Goal: Share content: Share content

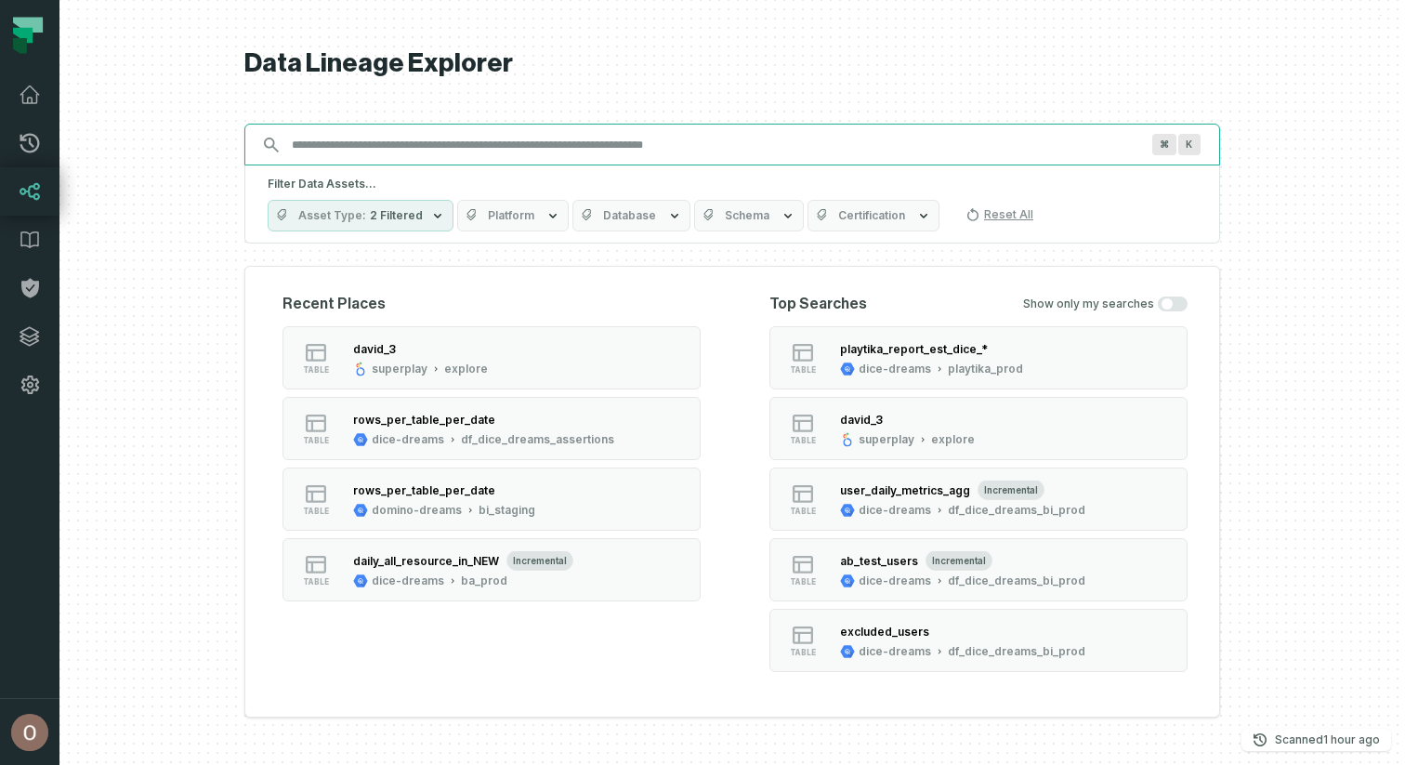
click at [882, 151] on input "Discovery Provider cmdk menu" at bounding box center [716, 145] width 870 height 30
paste input "**********"
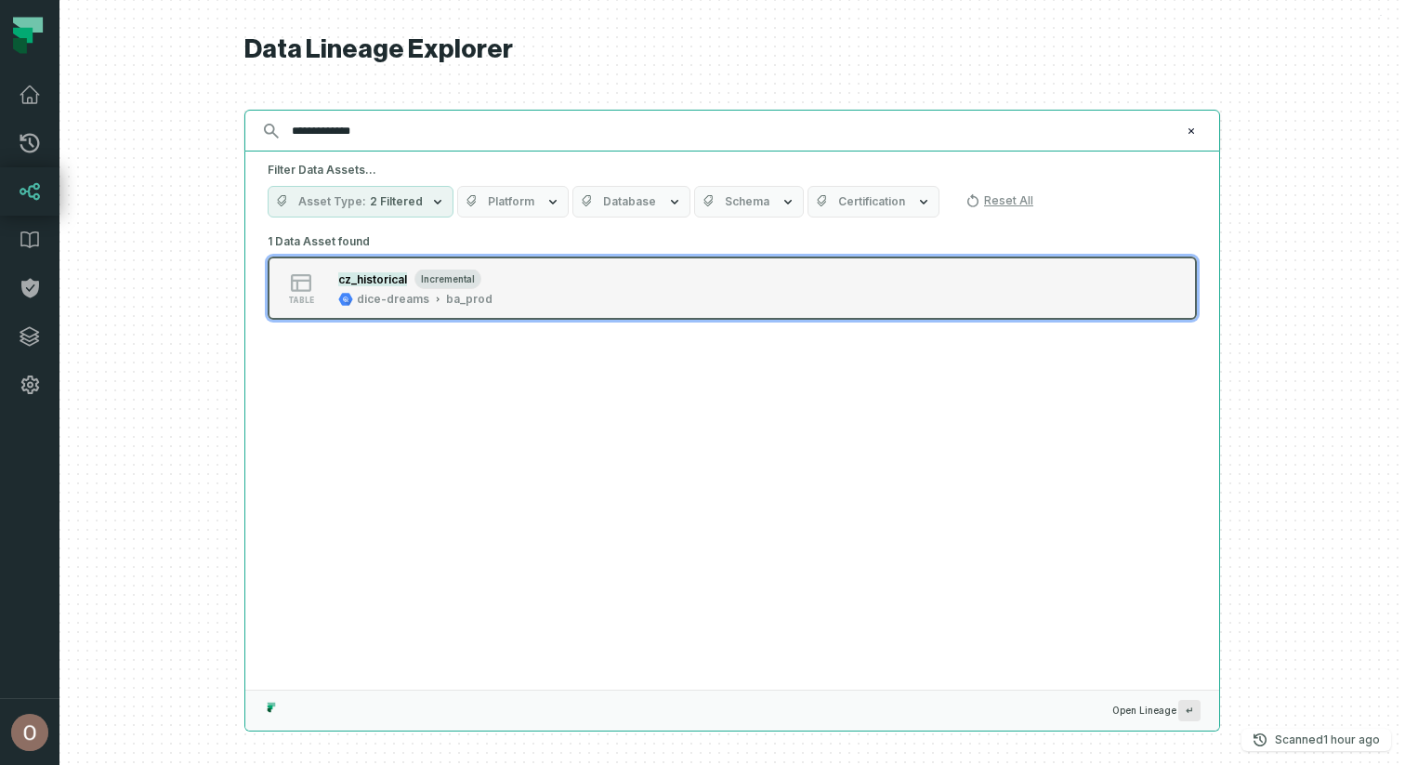
type input "**********"
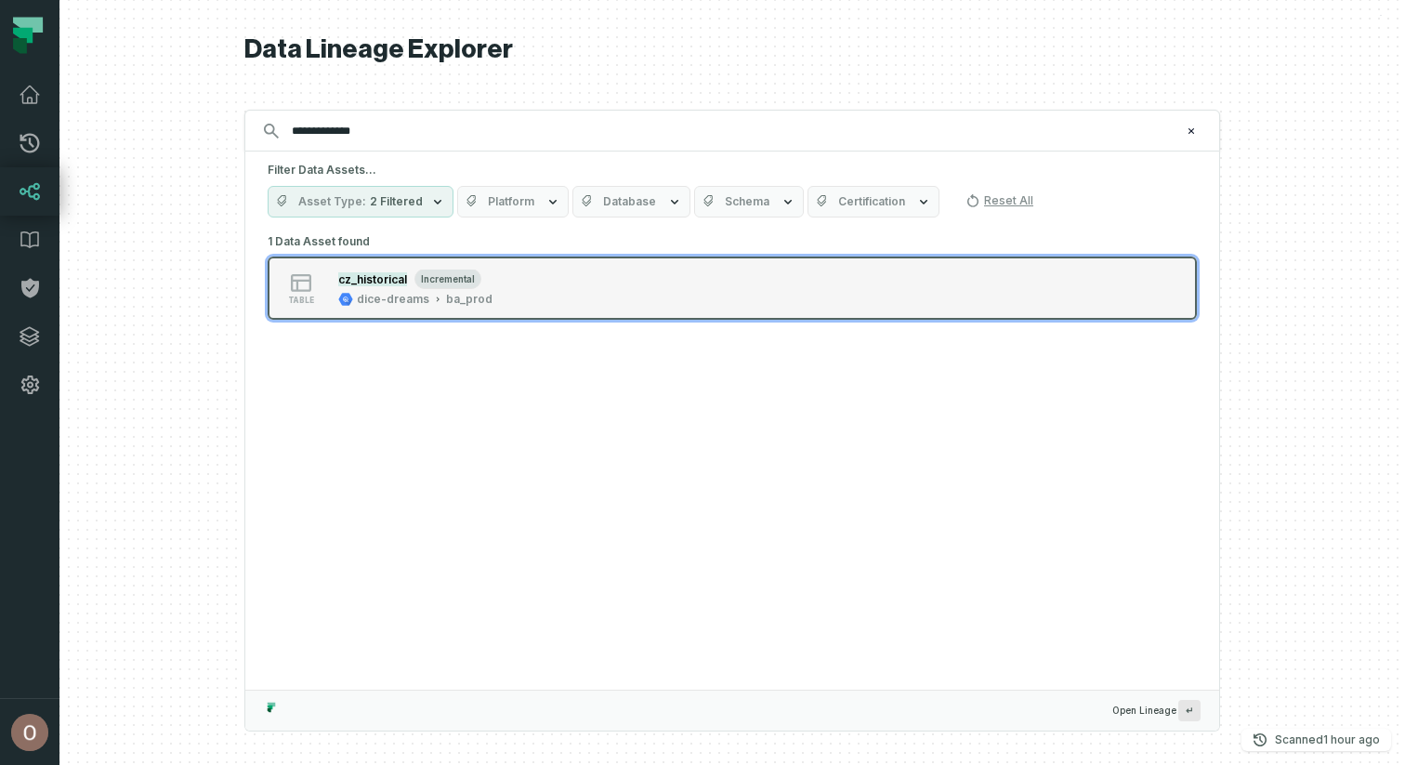
click at [810, 295] on button "table cz_historical incremental dice-dreams ba_prod" at bounding box center [732, 288] width 929 height 63
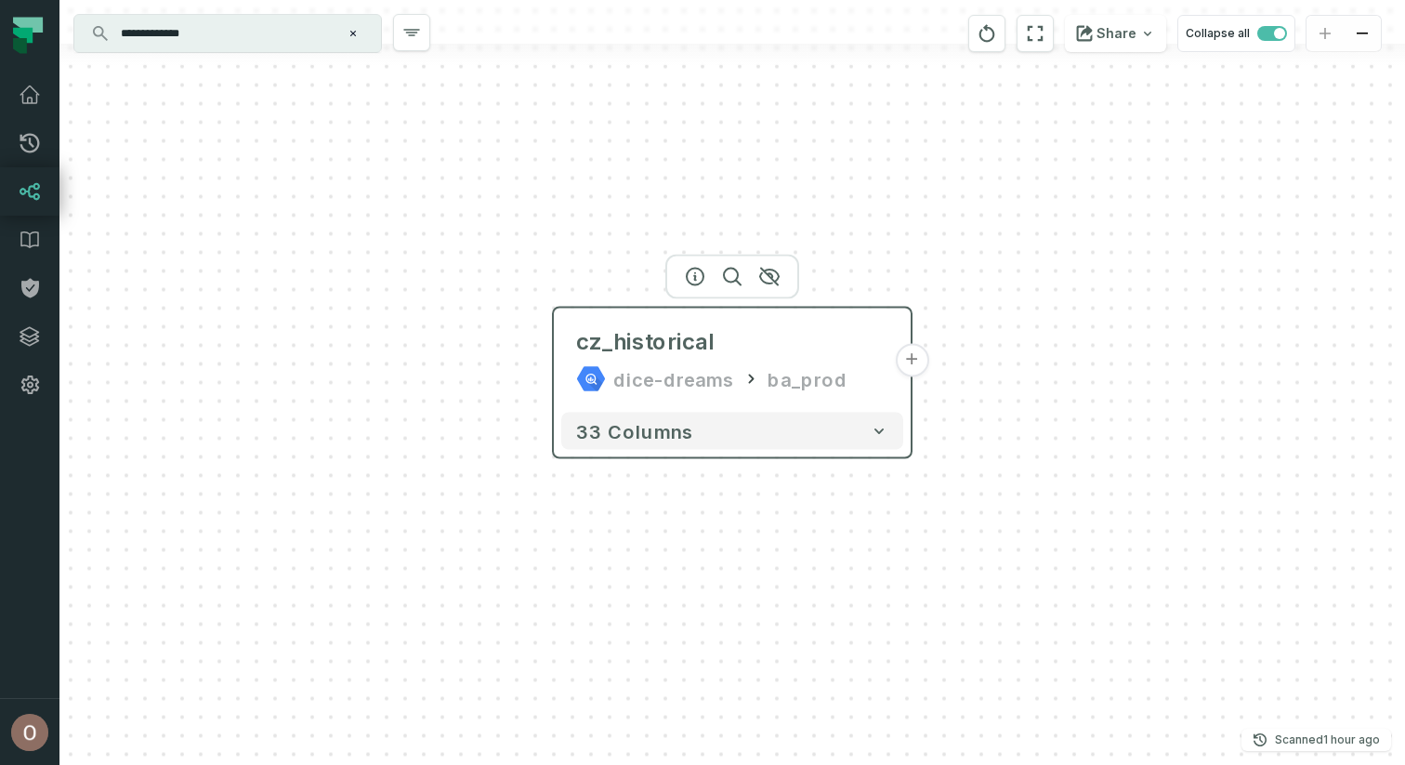
click at [909, 362] on button "+" at bounding box center [911, 360] width 33 height 33
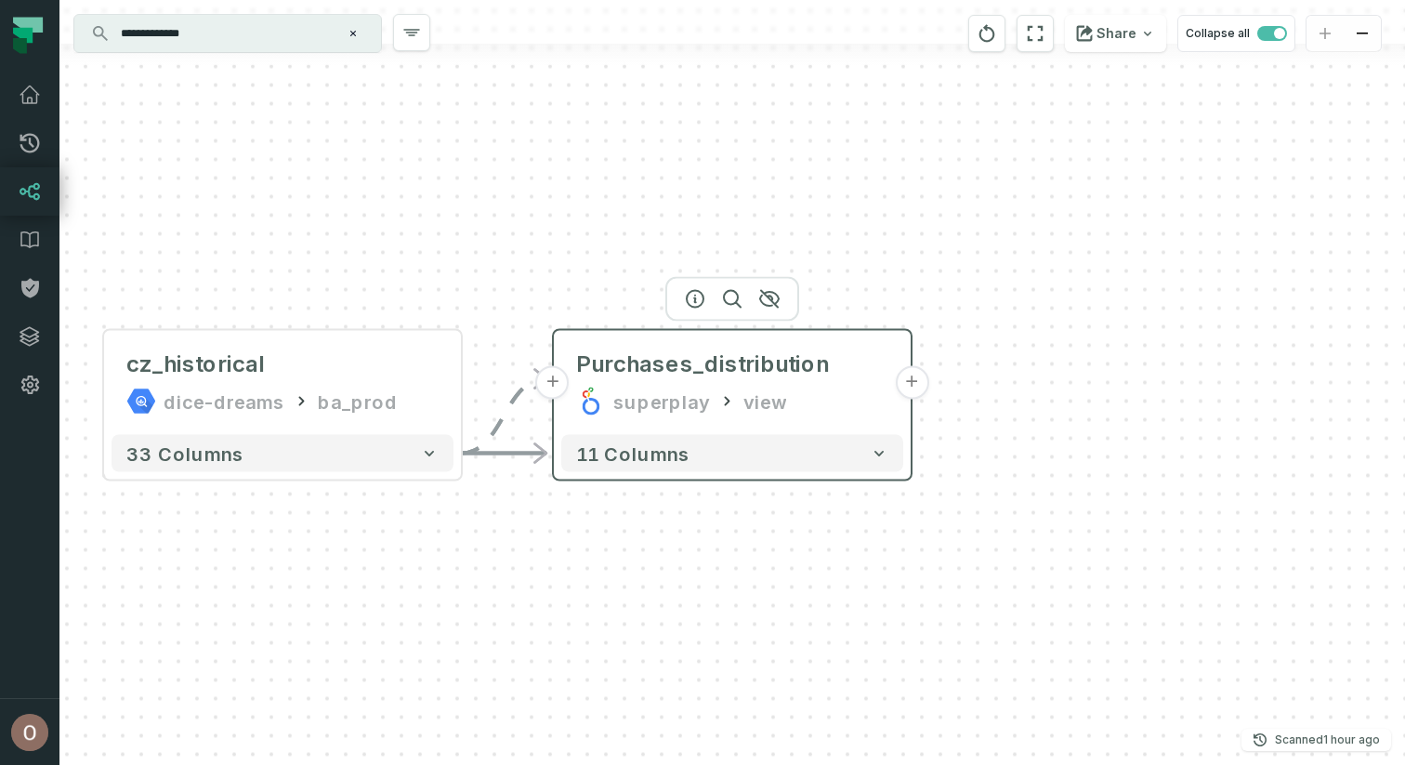
click at [900, 378] on button "+" at bounding box center [911, 382] width 33 height 33
click at [909, 389] on button "+" at bounding box center [911, 382] width 33 height 33
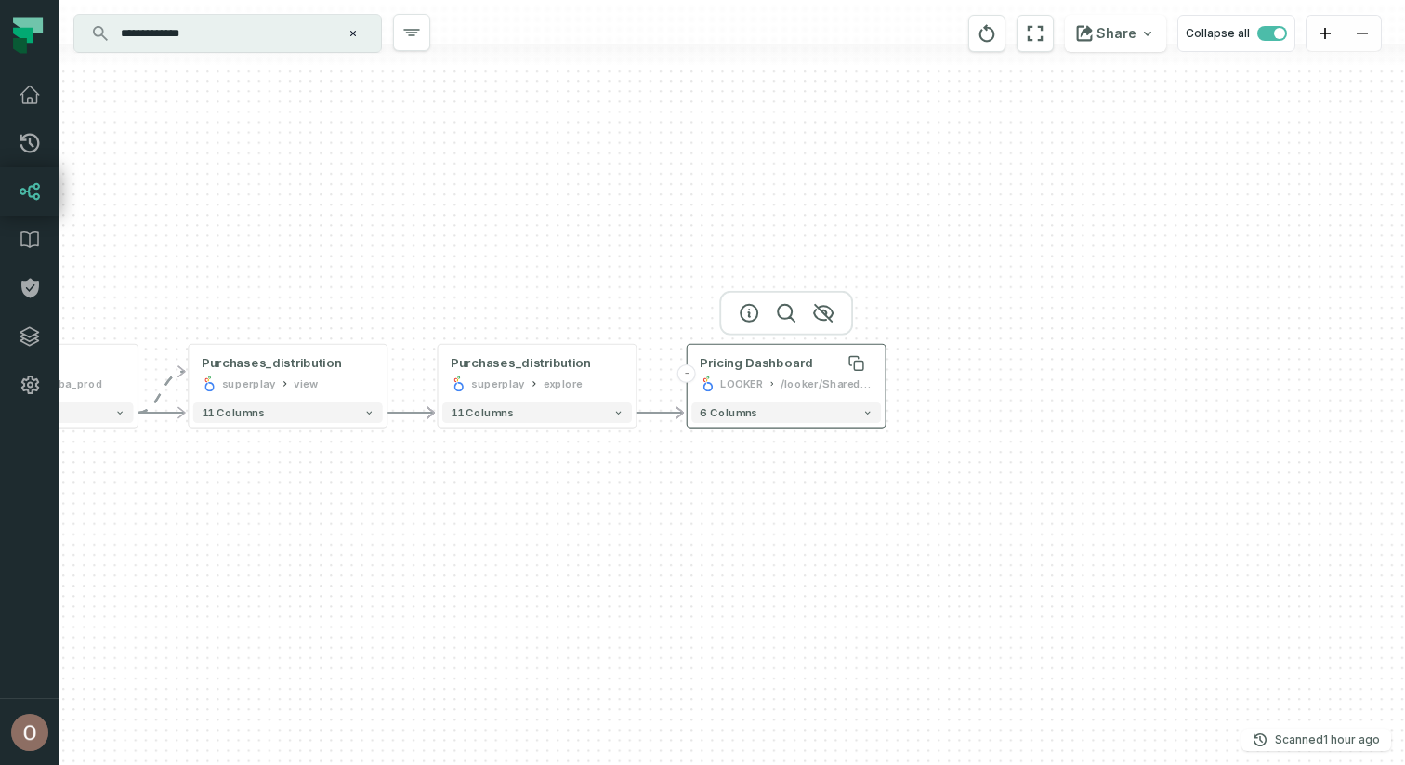
click at [766, 365] on div "Pricing Dashboard" at bounding box center [756, 363] width 113 height 17
click at [766, 365] on span "Pricing Dashboard" at bounding box center [756, 363] width 113 height 17
click at [761, 311] on button "button" at bounding box center [749, 313] width 30 height 30
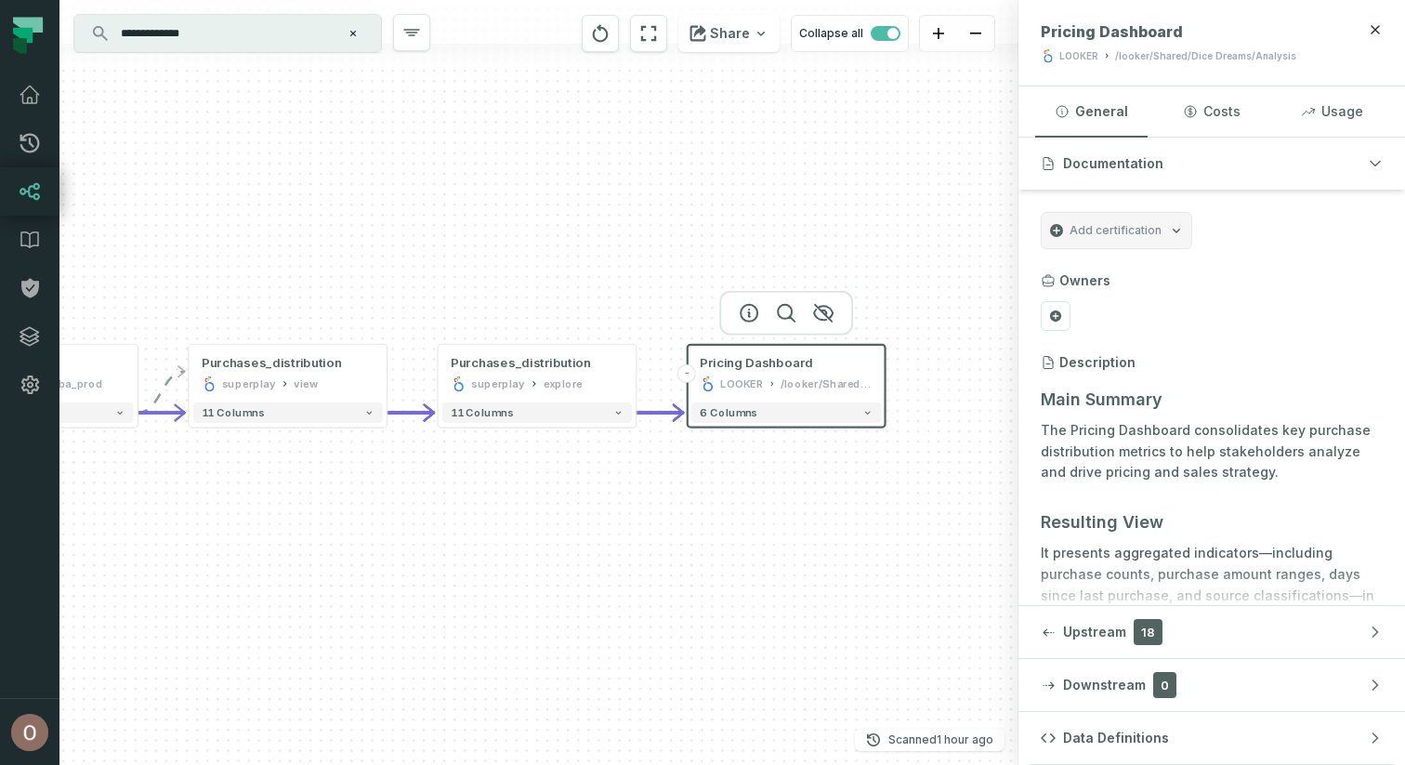
click at [1152, 60] on div "/looker/Shared/Dice Dreams/Analysis" at bounding box center [1205, 56] width 181 height 14
click at [1177, 103] on button "Costs" at bounding box center [1211, 111] width 112 height 50
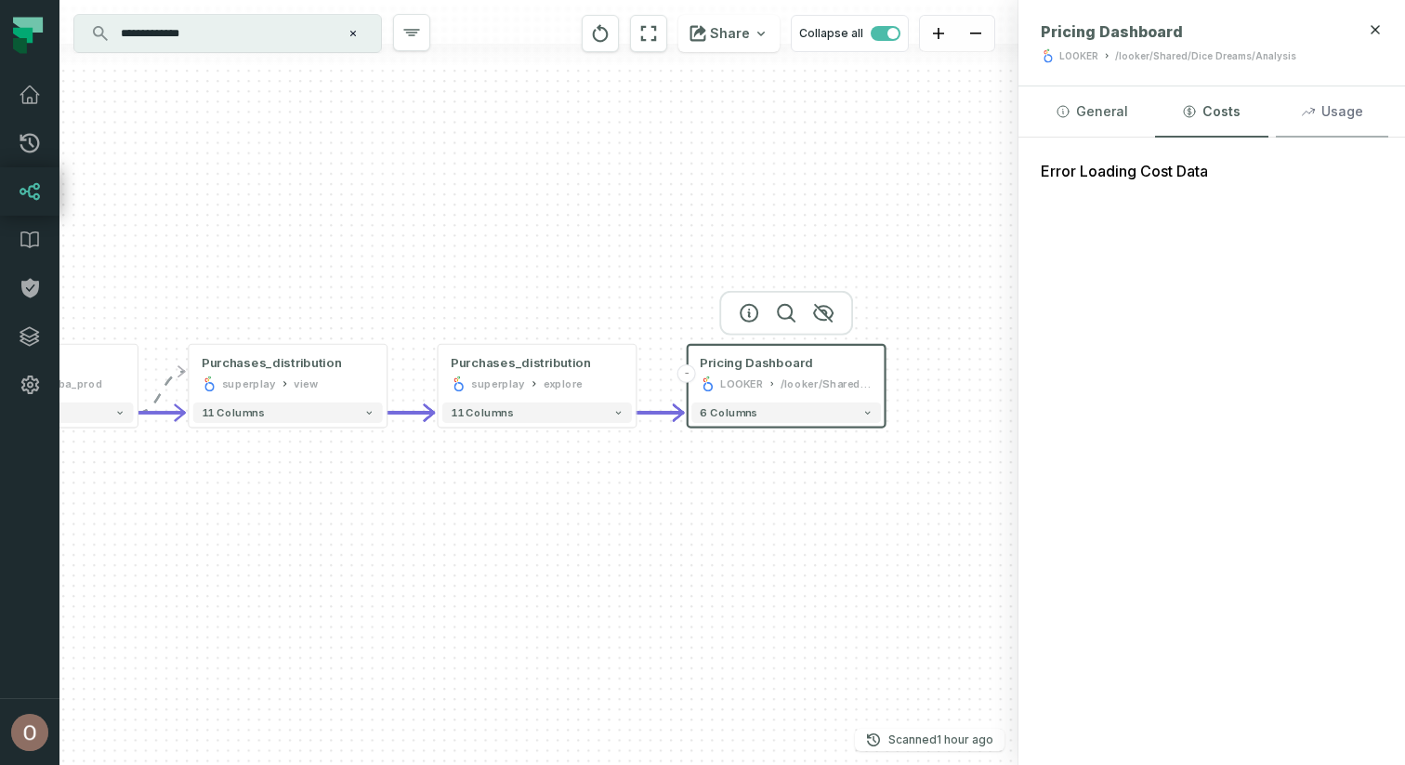
click at [1322, 110] on button "Usage" at bounding box center [1332, 111] width 112 height 50
click at [1111, 113] on button "General" at bounding box center [1091, 111] width 112 height 50
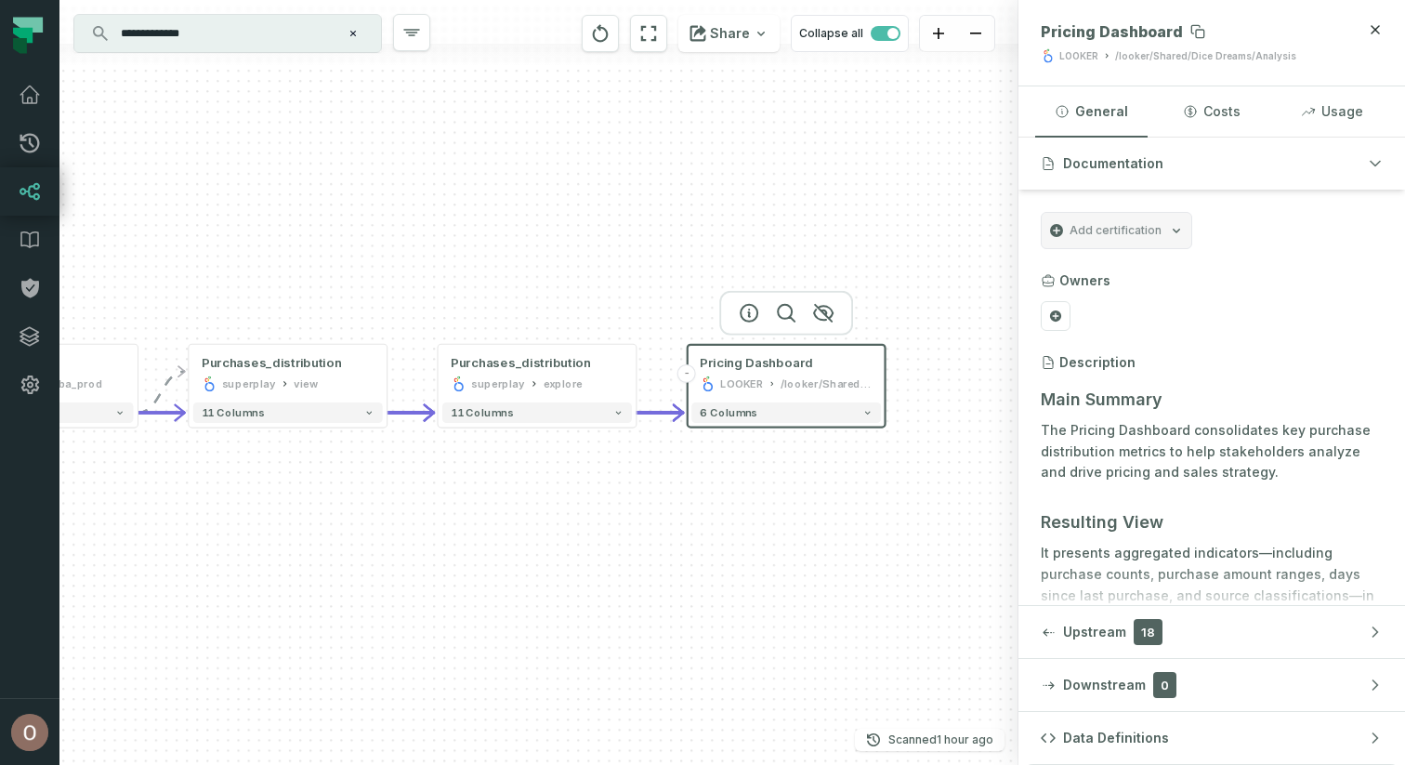
click at [1166, 33] on span "Pricing Dashboard" at bounding box center [1112, 31] width 142 height 19
click at [1183, 33] on button at bounding box center [1198, 32] width 30 height 30
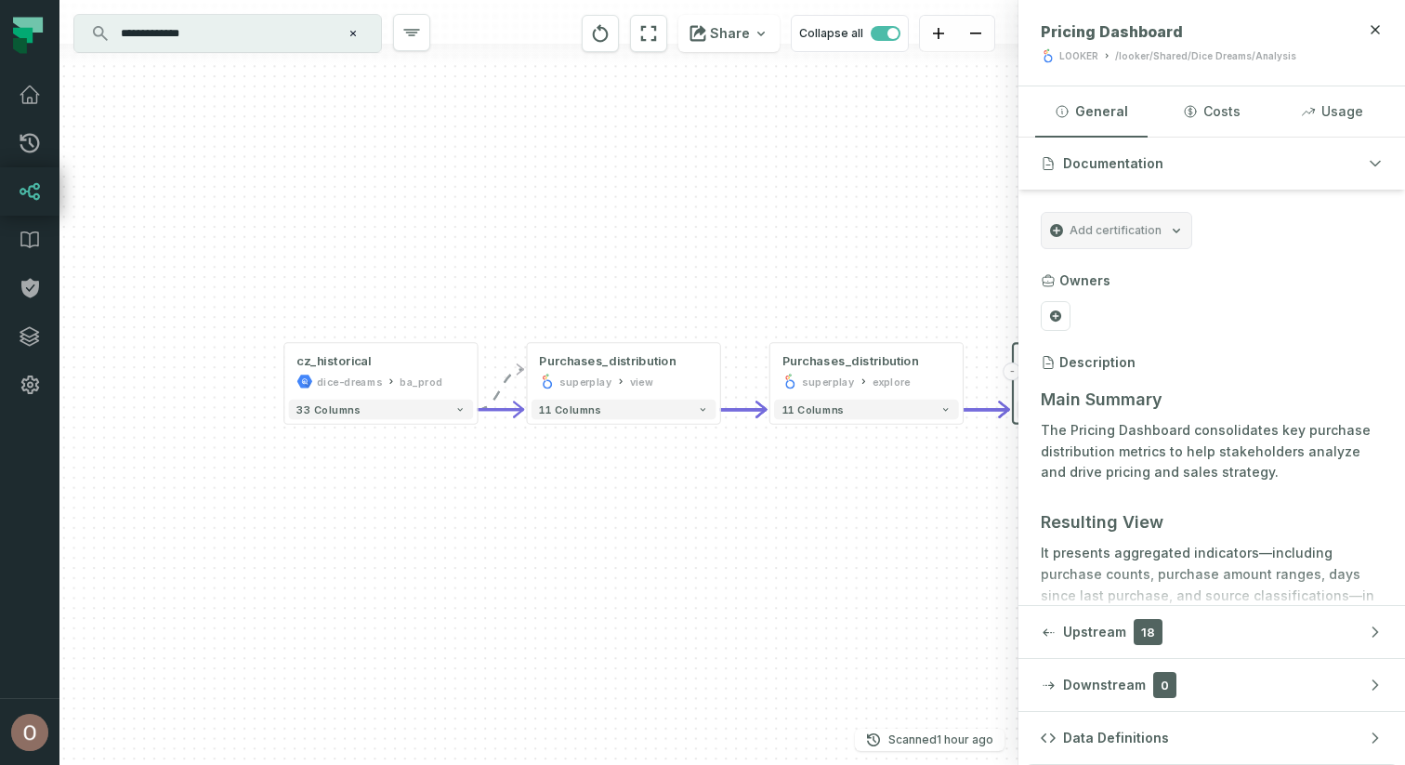
drag, startPoint x: 484, startPoint y: 261, endPoint x: 805, endPoint y: 261, distance: 320.7
click at [805, 261] on div "- Pricing Dashboard LOOKER /looker/Shared/Dice Dreams/Analysis 6 columns - Purc…" at bounding box center [538, 382] width 959 height 765
click at [386, 360] on div "cz_historical" at bounding box center [380, 361] width 168 height 16
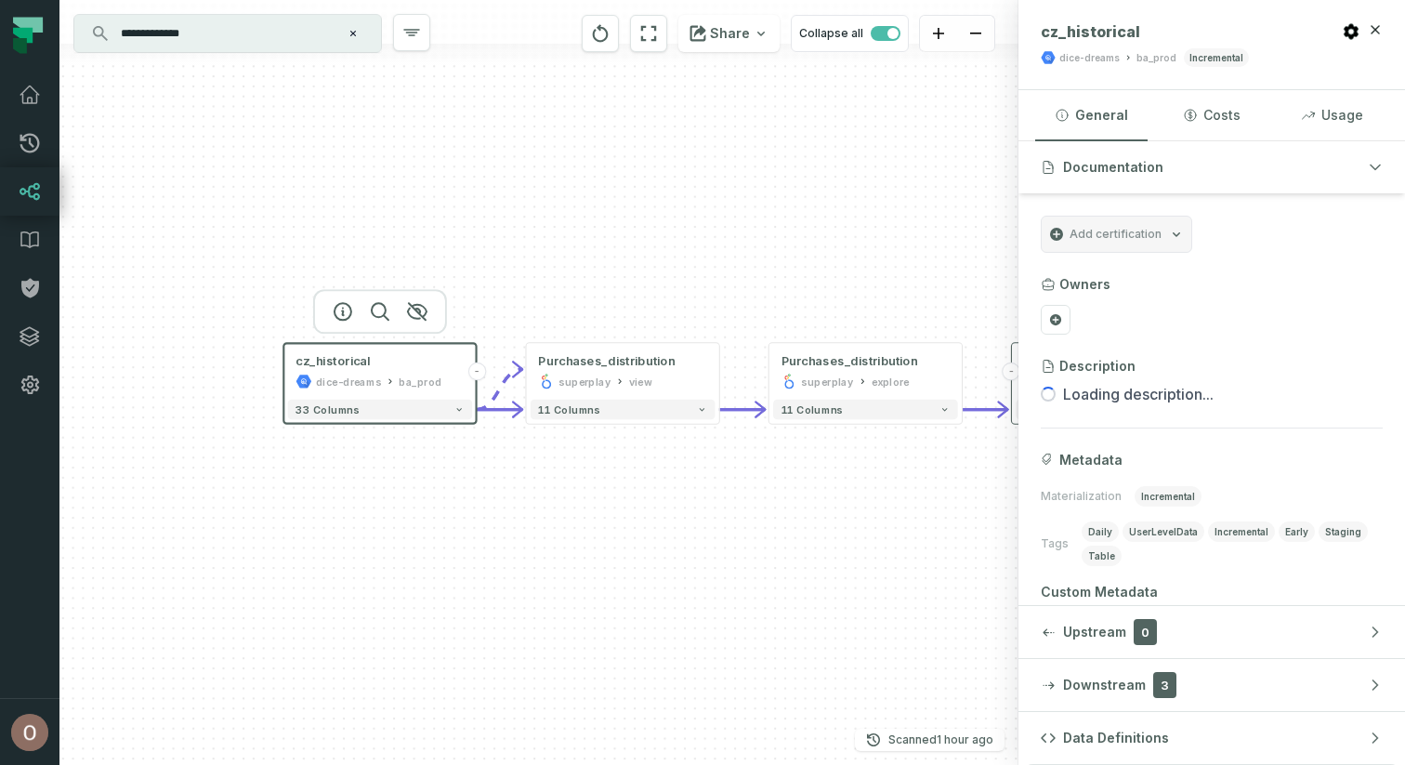
click at [1113, 20] on header "cz_historical dice-dreams ba_prod incremental" at bounding box center [1212, 45] width 387 height 90
copy span "cz_historical"
click at [1106, 38] on span "cz_historical" at bounding box center [1090, 31] width 99 height 19
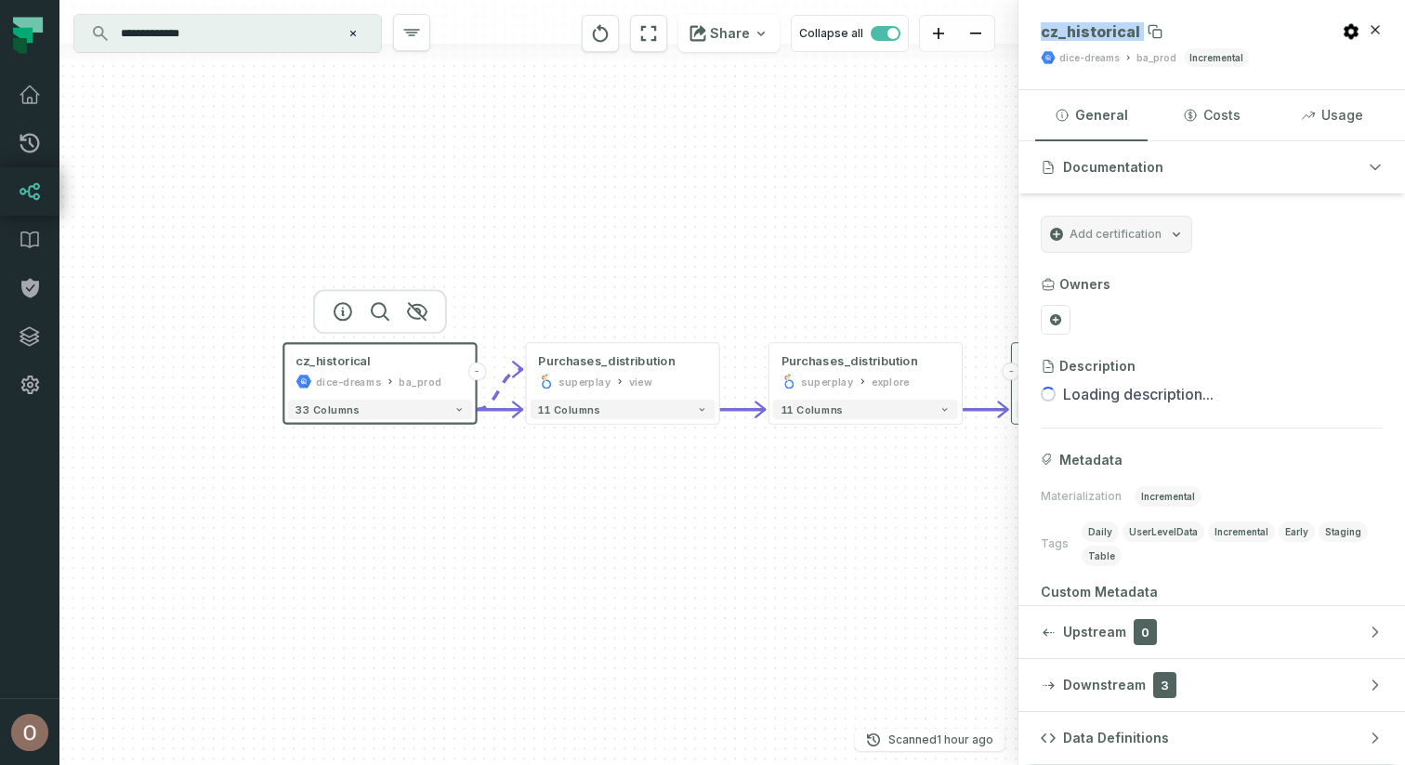
click at [1106, 38] on span "cz_historical" at bounding box center [1090, 31] width 99 height 19
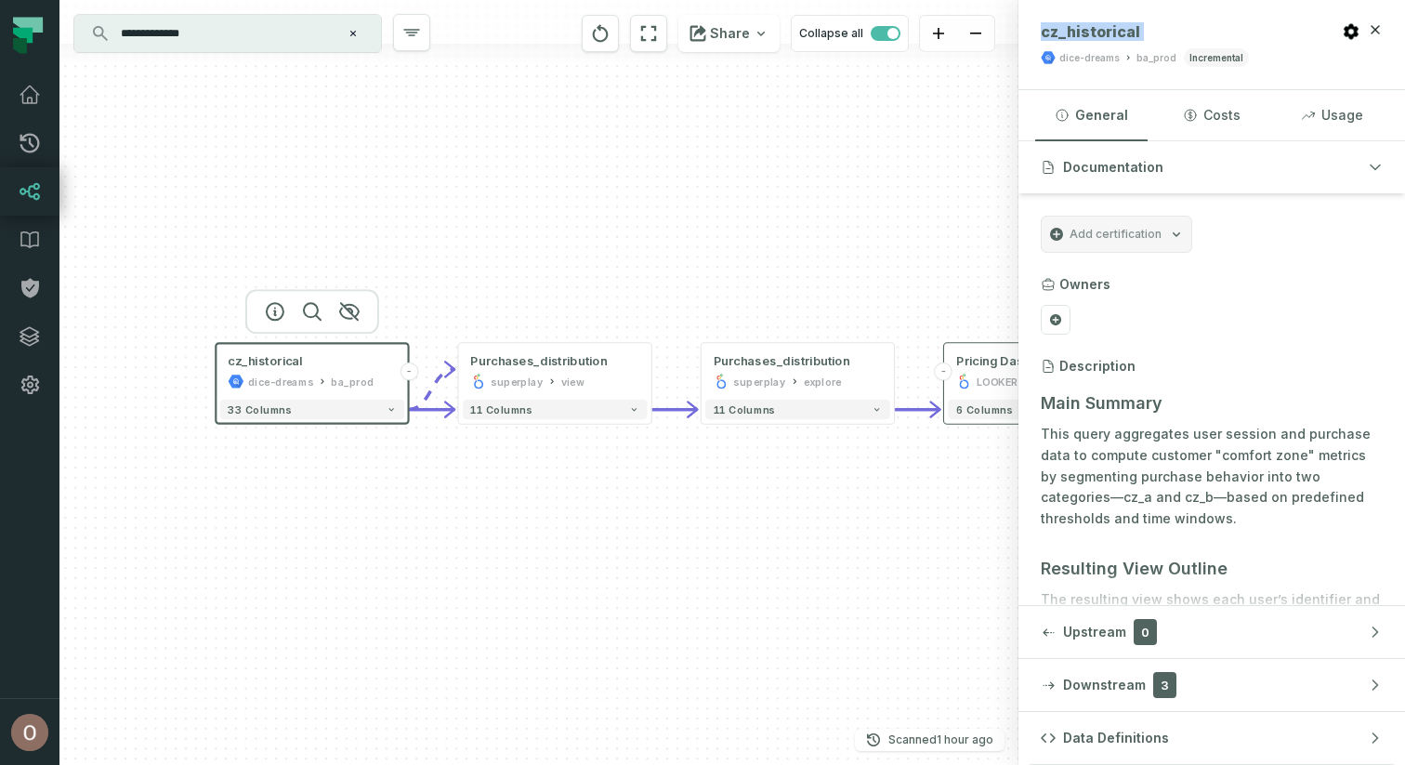
drag, startPoint x: 744, startPoint y: 209, endPoint x: 666, endPoint y: 209, distance: 78.1
click at [666, 209] on div "- Pricing Dashboard LOOKER /looker/Shared/Dice Dreams/Analysis 6 columns - Purc…" at bounding box center [538, 382] width 959 height 765
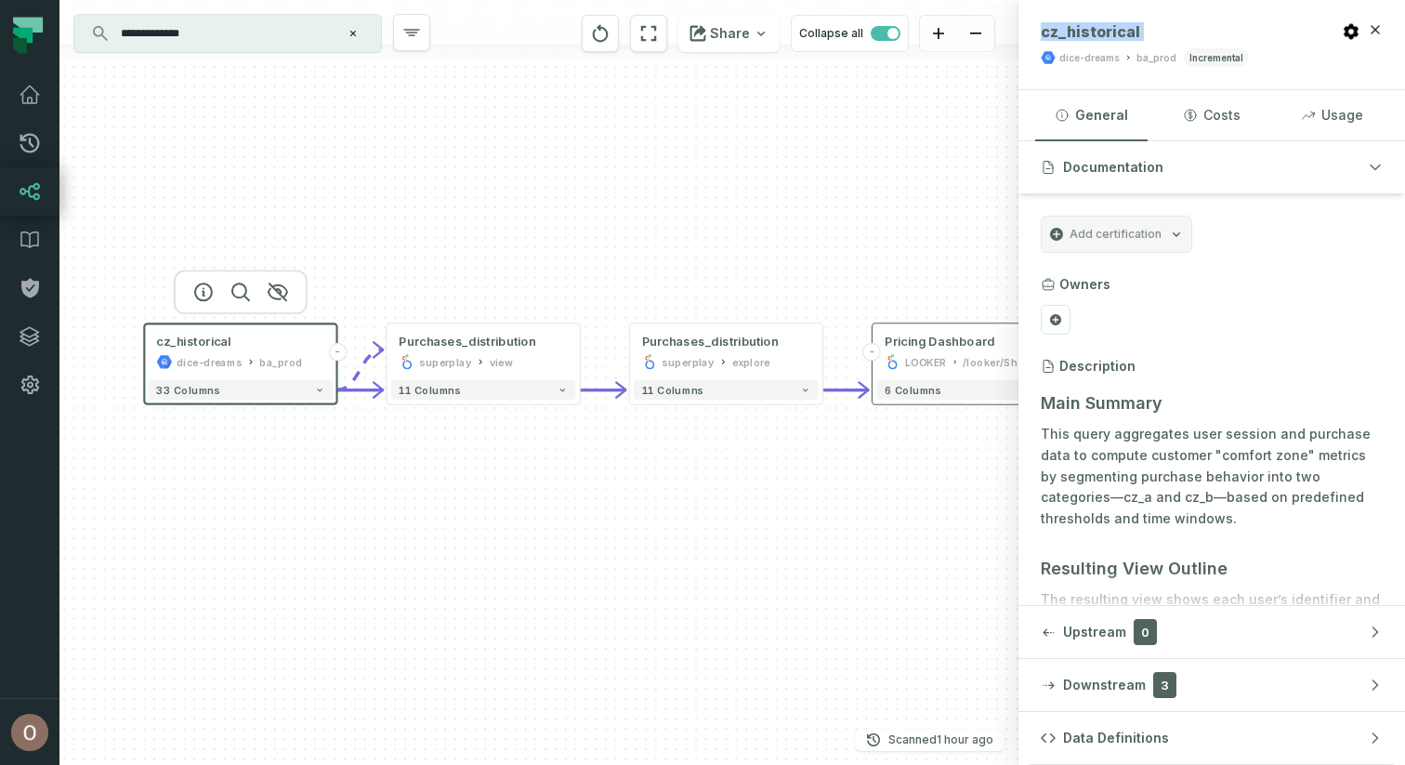
drag, startPoint x: 658, startPoint y: 317, endPoint x: 597, endPoint y: 297, distance: 64.4
click at [597, 297] on div "- Pricing Dashboard LOOKER /looker/Shared/Dice Dreams/Analysis 6 columns - Purc…" at bounding box center [538, 382] width 959 height 765
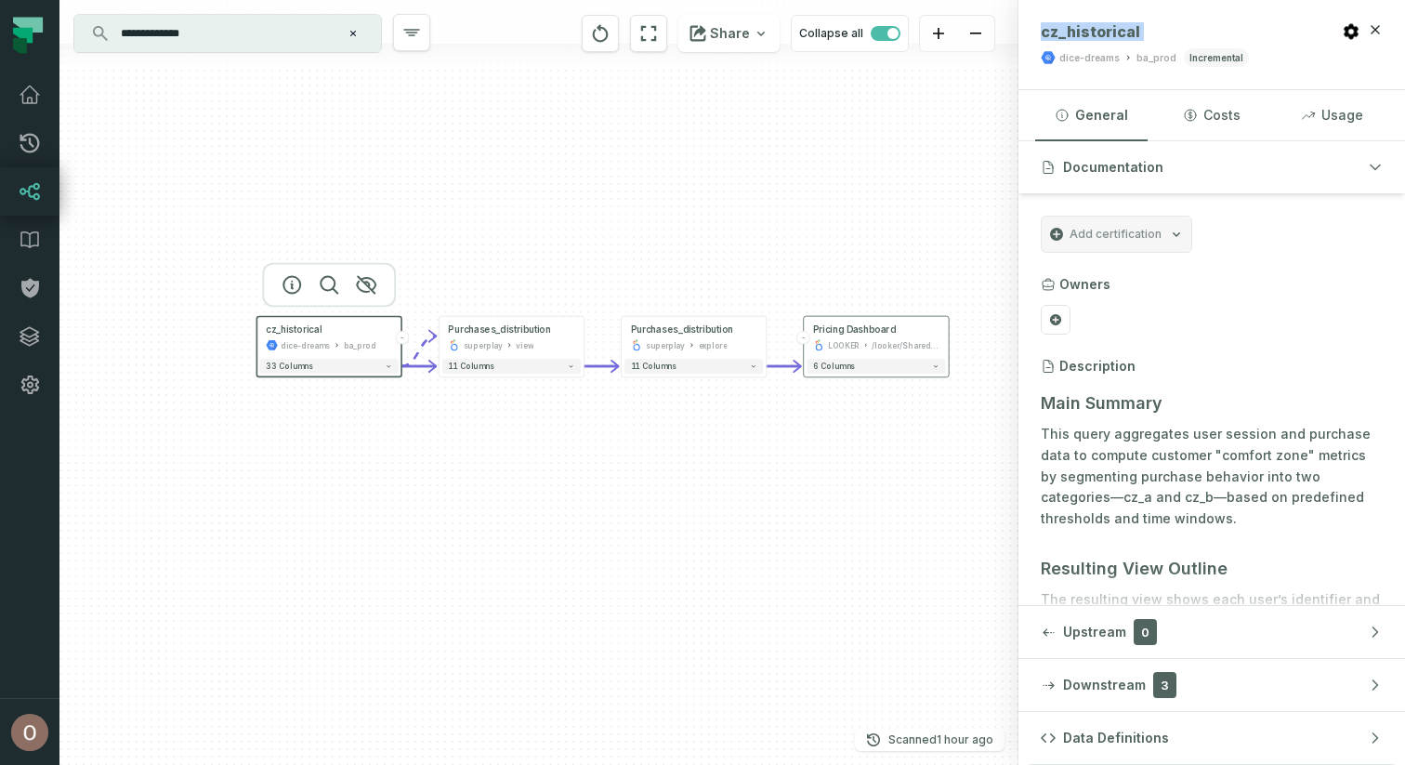
click at [605, 292] on div "- Pricing Dashboard LOOKER /looker/Shared/Dice Dreams/Analysis 6 columns - Purc…" at bounding box center [538, 382] width 959 height 765
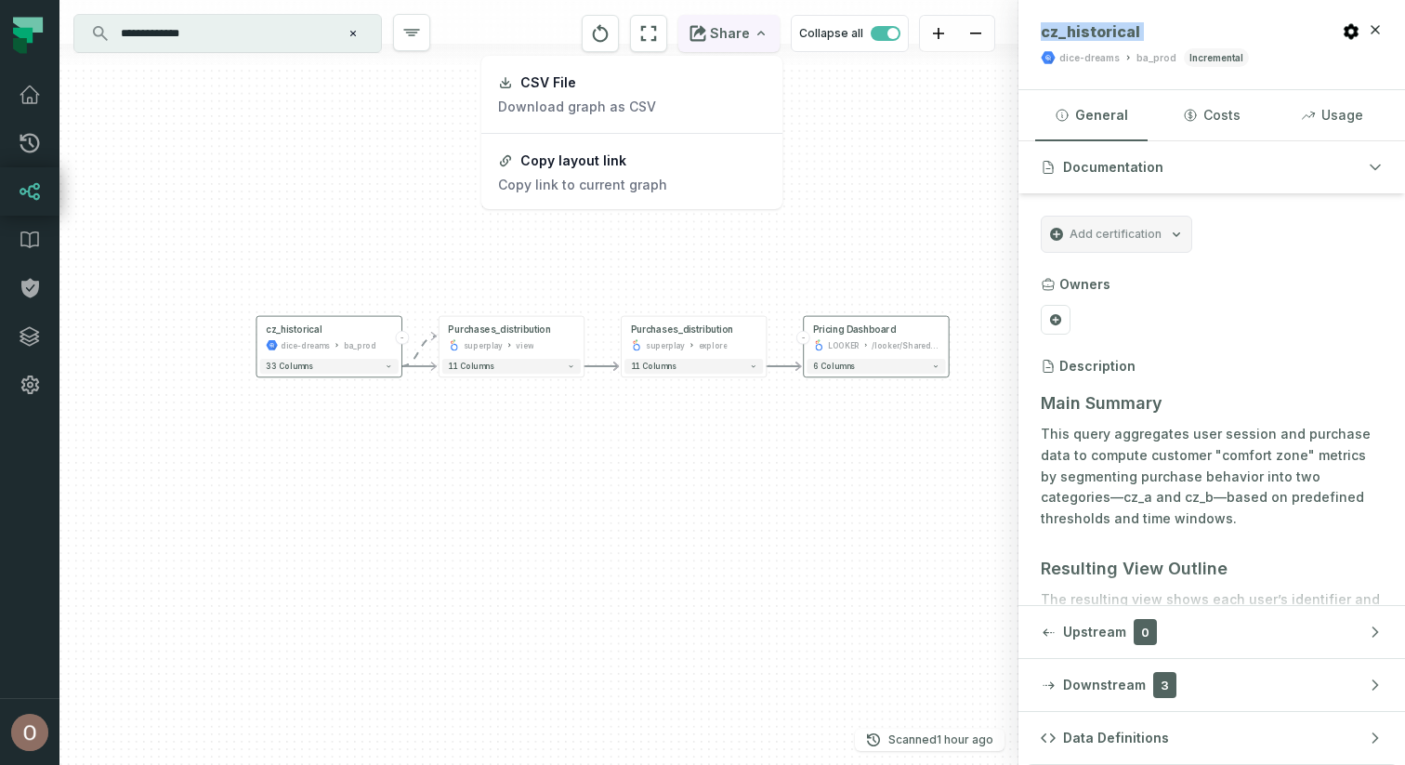
click at [764, 41] on button "Share" at bounding box center [728, 33] width 101 height 37
click at [671, 159] on button "Copy layout link Copy link to current graph" at bounding box center [631, 173] width 297 height 70
